Goal: Navigation & Orientation: Find specific page/section

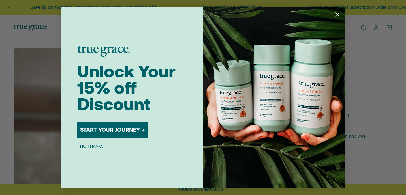
click at [337, 14] on icon "Close dialog" at bounding box center [338, 14] width 4 height 4
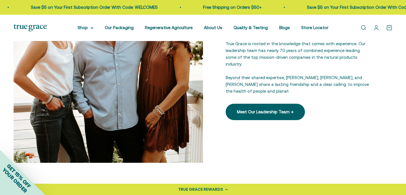
scroll to position [813, 0]
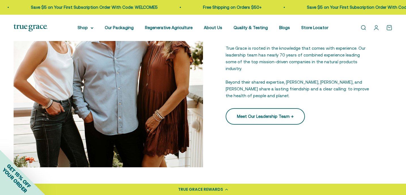
click at [279, 122] on link "Meet Our Leadership Team →" at bounding box center [265, 116] width 79 height 16
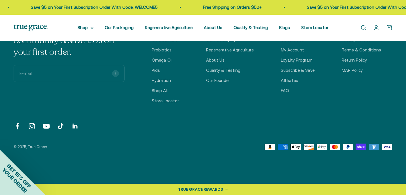
scroll to position [1115, 0]
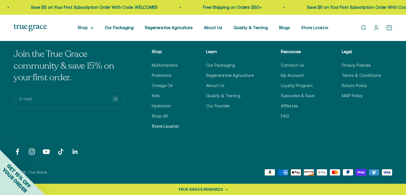
click at [174, 130] on link "Store Locator" at bounding box center [165, 126] width 27 height 7
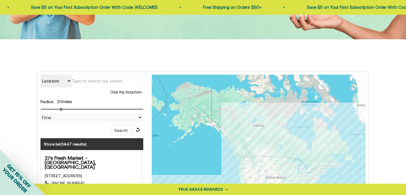
click at [62, 91] on div "Location Store name Use my location Radius: 20 miles Filter Filter by Country A…" at bounding box center [91, 105] width 103 height 61
click at [133, 97] on button "Use my location" at bounding box center [126, 93] width 34 height 10
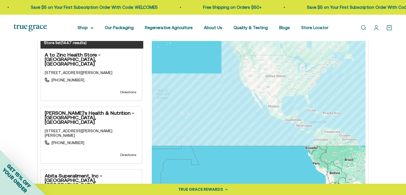
scroll to position [294, 0]
